Goal: Find specific page/section: Find specific page/section

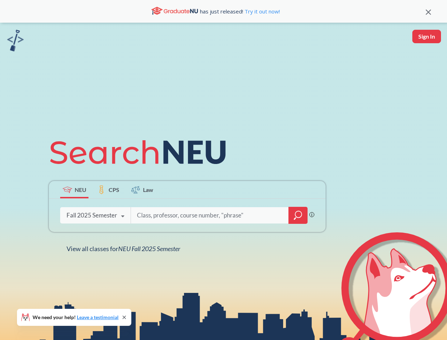
click at [223, 170] on icon at bounding box center [141, 152] width 184 height 40
click at [428, 11] on icon at bounding box center [428, 12] width 5 height 5
click at [427, 36] on div "NEU CPS Law Phrase search guarantees the exact search appears in the results. E…" at bounding box center [223, 193] width 447 height 340
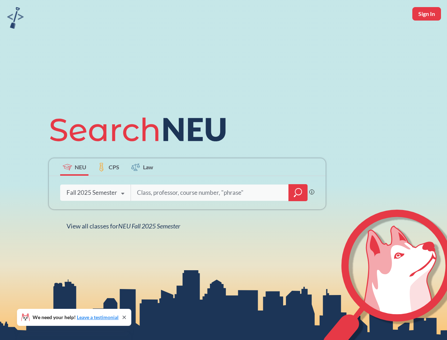
click at [74, 189] on div "Fall 2025 Semester" at bounding box center [92, 193] width 51 height 8
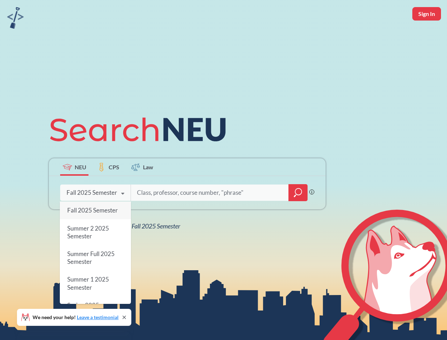
click at [108, 189] on div "Fall 2025 Semester" at bounding box center [92, 193] width 51 height 8
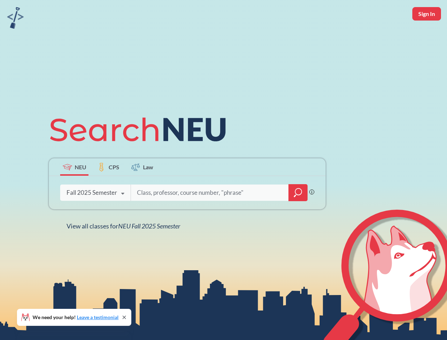
click at [142, 189] on input "search" at bounding box center [209, 192] width 147 height 15
click at [298, 215] on div "NEU CPS Law Phrase search guarantees the exact search appears in the results. E…" at bounding box center [187, 170] width 285 height 120
click at [95, 215] on div "NEU CPS Law Phrase search guarantees the exact search appears in the results. E…" at bounding box center [187, 170] width 285 height 120
click at [123, 216] on div "NEU CPS Law Phrase search guarantees the exact search appears in the results. E…" at bounding box center [187, 170] width 285 height 120
click at [125, 249] on div "NEU CPS Law Phrase search guarantees the exact search appears in the results. E…" at bounding box center [223, 170] width 447 height 340
